Goal: Task Accomplishment & Management: Complete application form

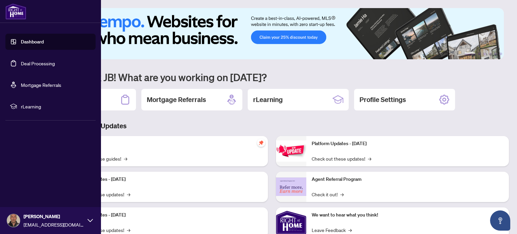
click at [27, 62] on link "Deal Processing" at bounding box center [38, 63] width 34 height 6
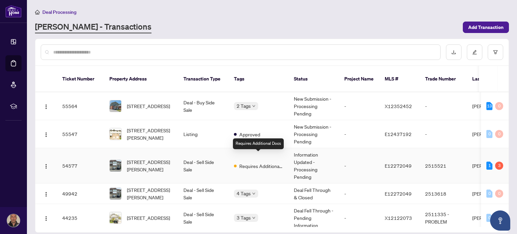
click at [261, 162] on span "Requires Additional Docs" at bounding box center [261, 165] width 44 height 7
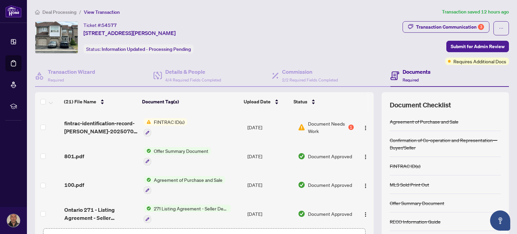
scroll to position [235, 0]
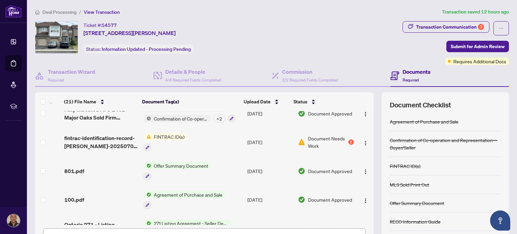
click at [327, 141] on span "Document Needs Work" at bounding box center [327, 142] width 39 height 15
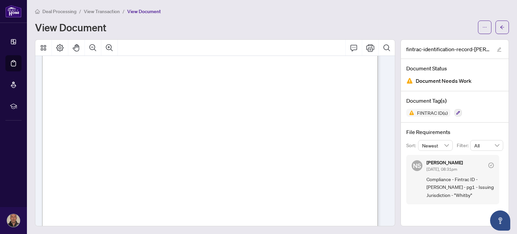
scroll to position [34, 0]
click at [103, 10] on span "View Transaction" at bounding box center [102, 11] width 36 height 6
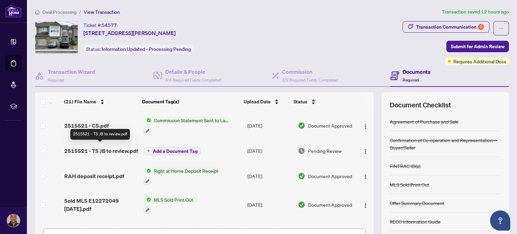
click at [102, 147] on span "2515521 - TS JB to review.pdf" at bounding box center [101, 151] width 74 height 8
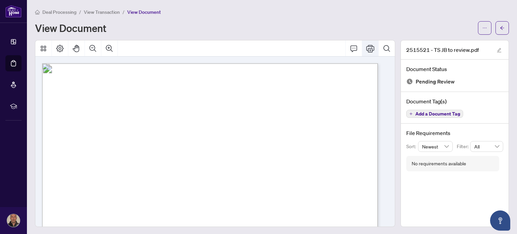
click at [367, 51] on icon "Print" at bounding box center [370, 48] width 8 height 7
click at [101, 9] on span "View Transaction" at bounding box center [102, 12] width 36 height 6
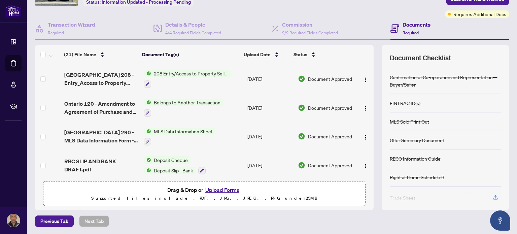
scroll to position [24, 0]
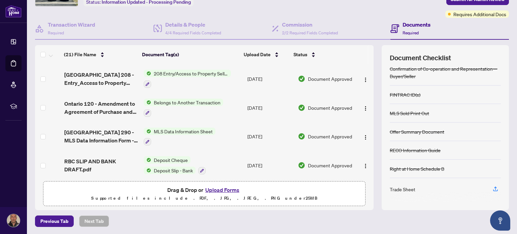
click at [211, 187] on button "Upload Forms" at bounding box center [222, 189] width 38 height 9
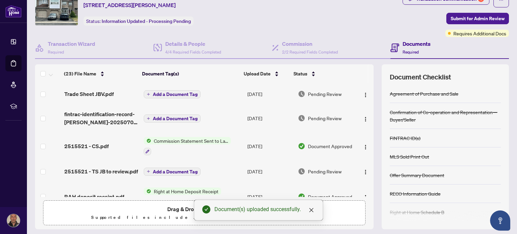
scroll to position [13, 0]
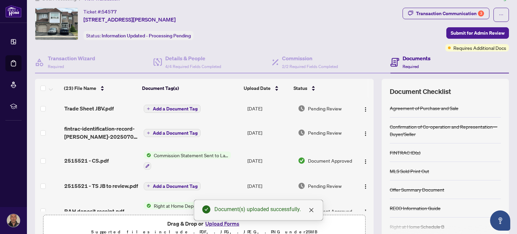
click at [169, 106] on span "Add a Document Tag" at bounding box center [175, 108] width 45 height 5
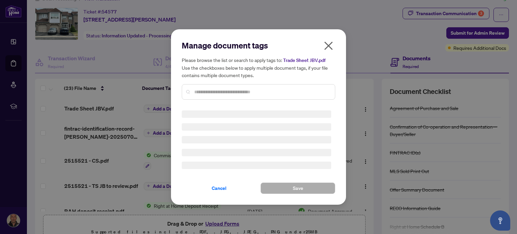
click at [238, 87] on div at bounding box center [258, 91] width 153 height 15
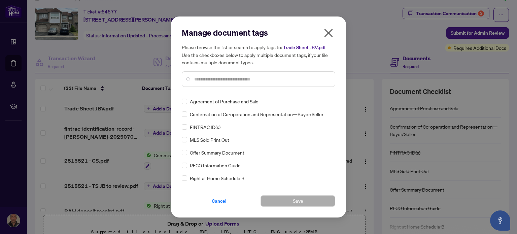
click at [228, 80] on input "text" at bounding box center [261, 78] width 135 height 7
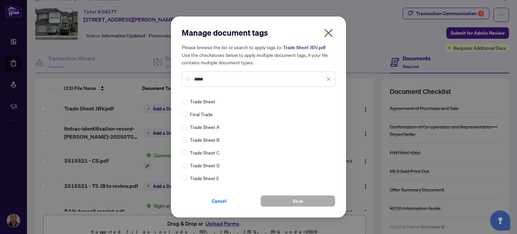
type input "*****"
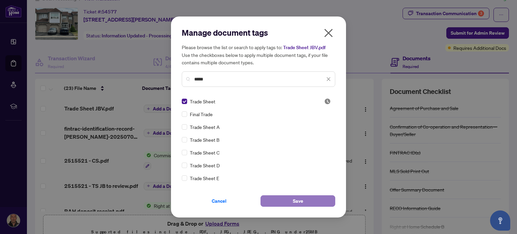
click at [284, 198] on button "Save" at bounding box center [297, 200] width 75 height 11
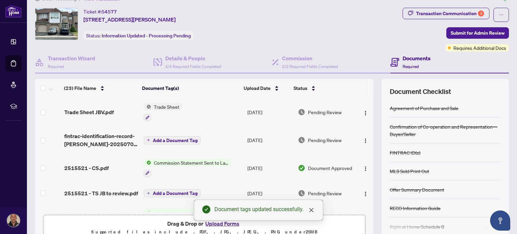
click at [162, 138] on span "Add a Document Tag" at bounding box center [175, 140] width 45 height 5
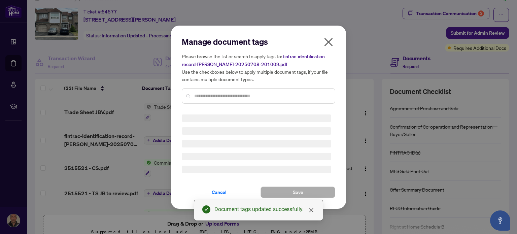
click at [202, 96] on div "Manage document tags Please browse the list or search to apply tags to: fintrac…" at bounding box center [258, 72] width 153 height 73
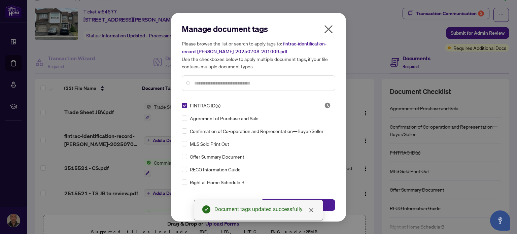
click at [198, 78] on div at bounding box center [258, 82] width 153 height 15
click at [206, 80] on input "text" at bounding box center [261, 82] width 135 height 7
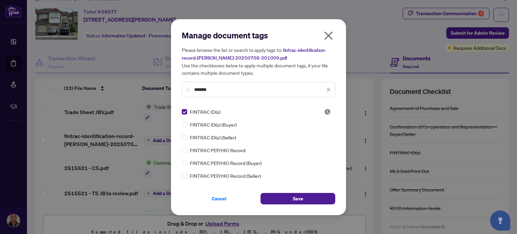
type input "*******"
click at [303, 195] on span "Save" at bounding box center [298, 198] width 10 height 11
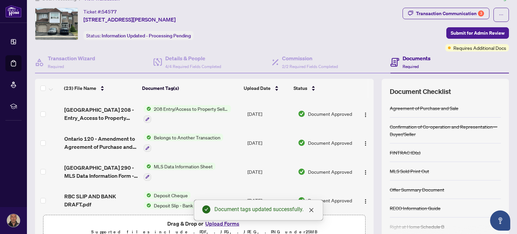
scroll to position [539, 0]
click at [474, 29] on span "Submit for Admin Review" at bounding box center [477, 33] width 54 height 11
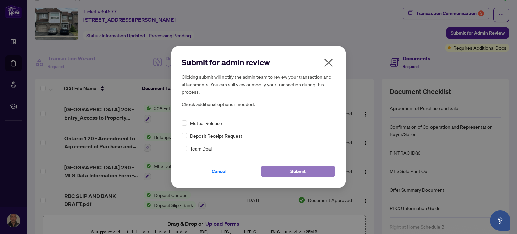
click at [298, 171] on span "Submit" at bounding box center [297, 171] width 15 height 11
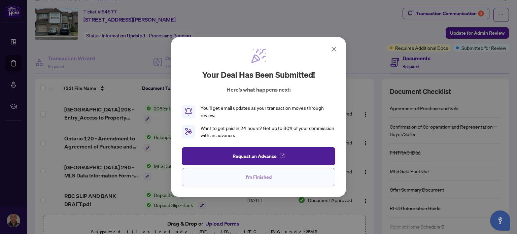
click at [282, 177] on button "I'm Finished" at bounding box center [258, 177] width 153 height 18
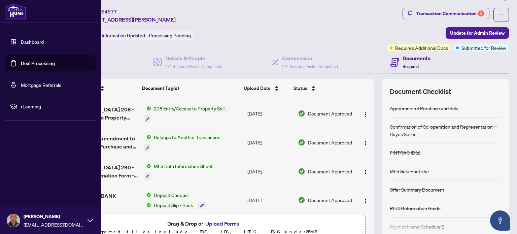
click at [34, 63] on link "Deal Processing" at bounding box center [38, 63] width 34 height 6
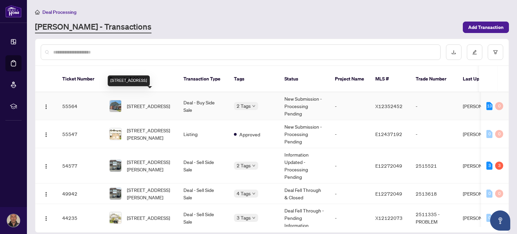
click at [136, 102] on span "[STREET_ADDRESS]" at bounding box center [148, 105] width 43 height 7
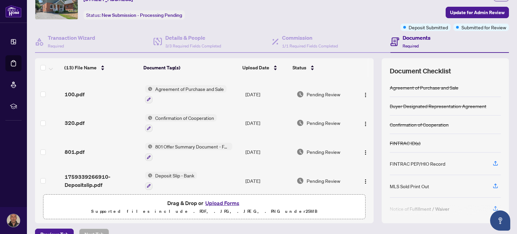
scroll to position [47, 0]
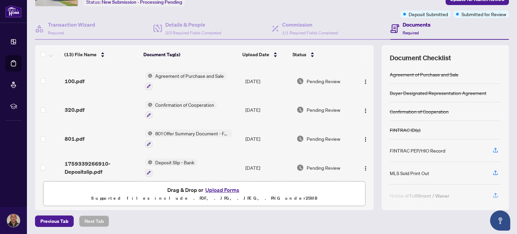
click at [217, 191] on button "Upload Forms" at bounding box center [222, 189] width 38 height 9
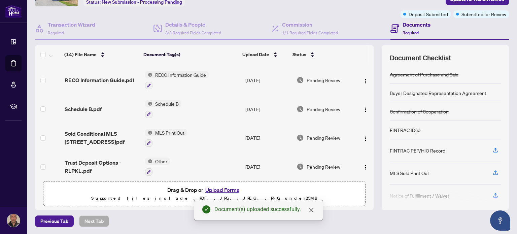
scroll to position [0, 0]
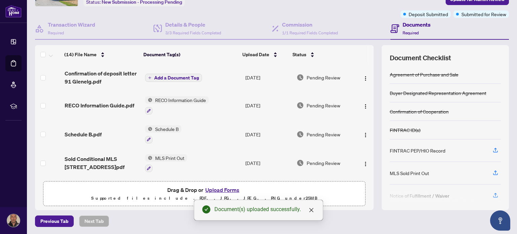
click at [179, 78] on span "Add a Document Tag" at bounding box center [176, 77] width 45 height 5
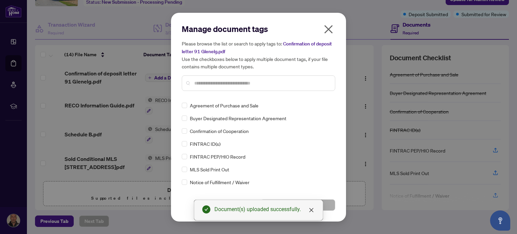
click at [200, 79] on input "text" at bounding box center [261, 82] width 135 height 7
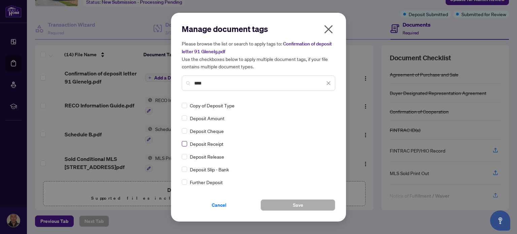
type input "****"
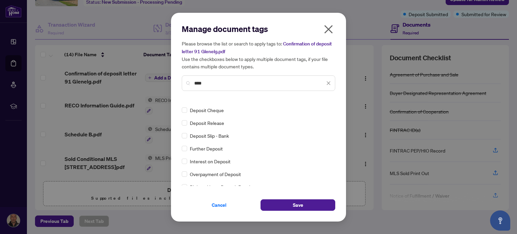
scroll to position [38, 0]
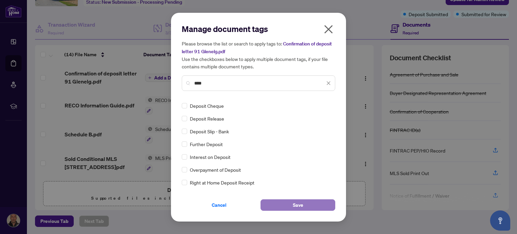
click at [287, 207] on button "Save" at bounding box center [297, 204] width 75 height 11
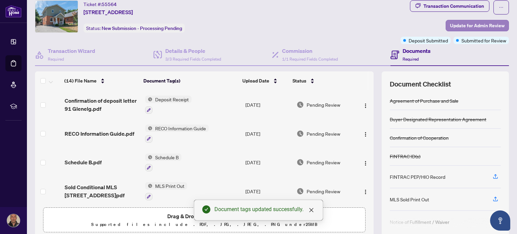
scroll to position [0, 0]
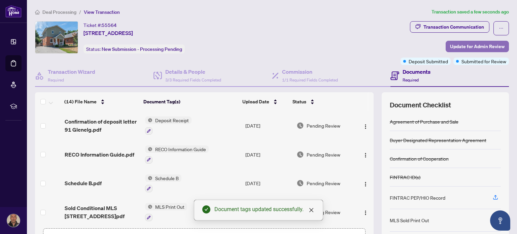
click at [477, 43] on span "Update for Admin Review" at bounding box center [477, 46] width 54 height 11
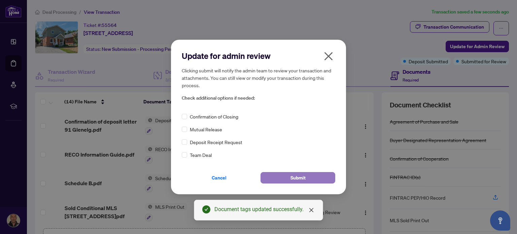
click at [306, 177] on button "Submit" at bounding box center [297, 177] width 75 height 11
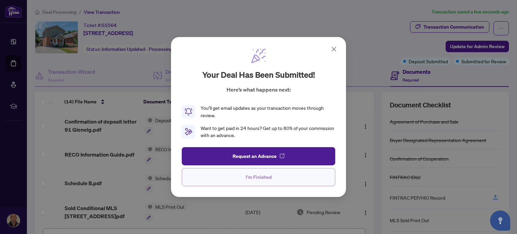
click at [237, 177] on button "I'm Finished" at bounding box center [258, 177] width 153 height 18
